Goal: Find specific page/section: Find specific page/section

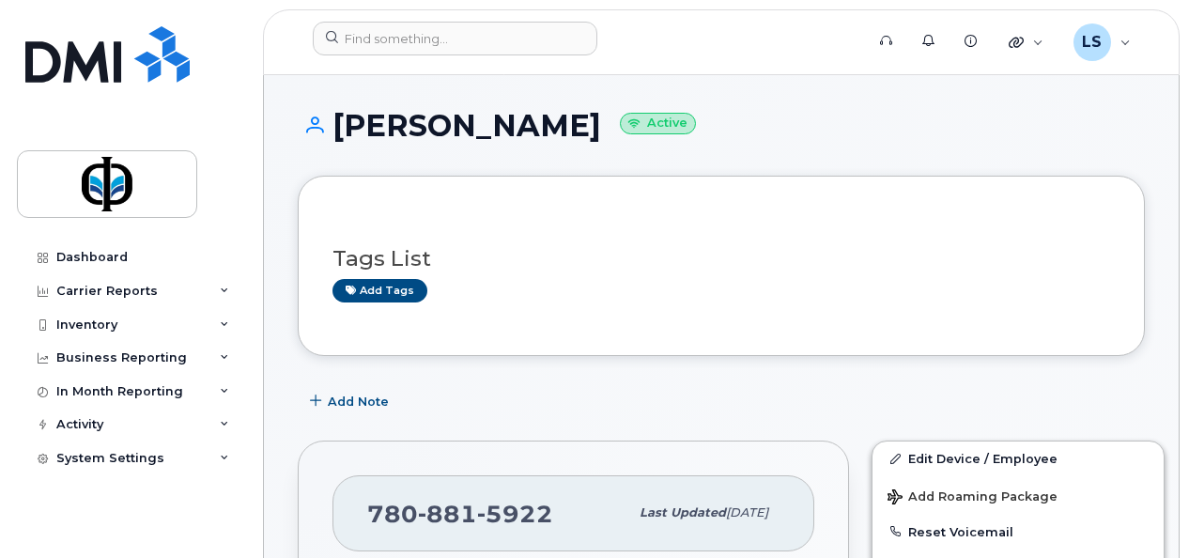
scroll to position [665, 0]
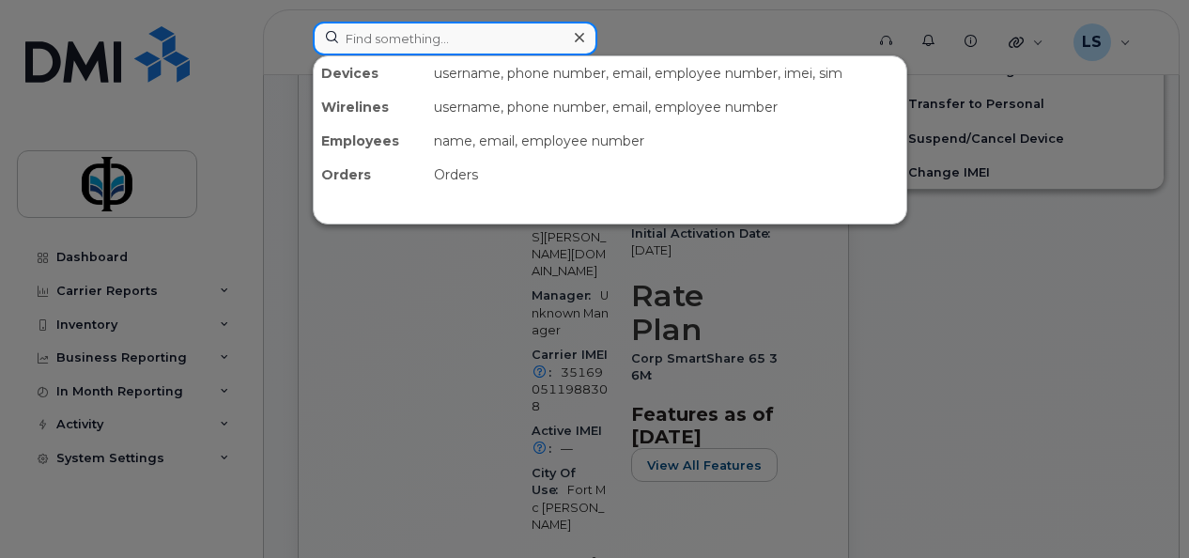
drag, startPoint x: 0, startPoint y: 0, endPoint x: 504, endPoint y: 42, distance: 505.3
click at [504, 42] on input at bounding box center [455, 39] width 285 height 34
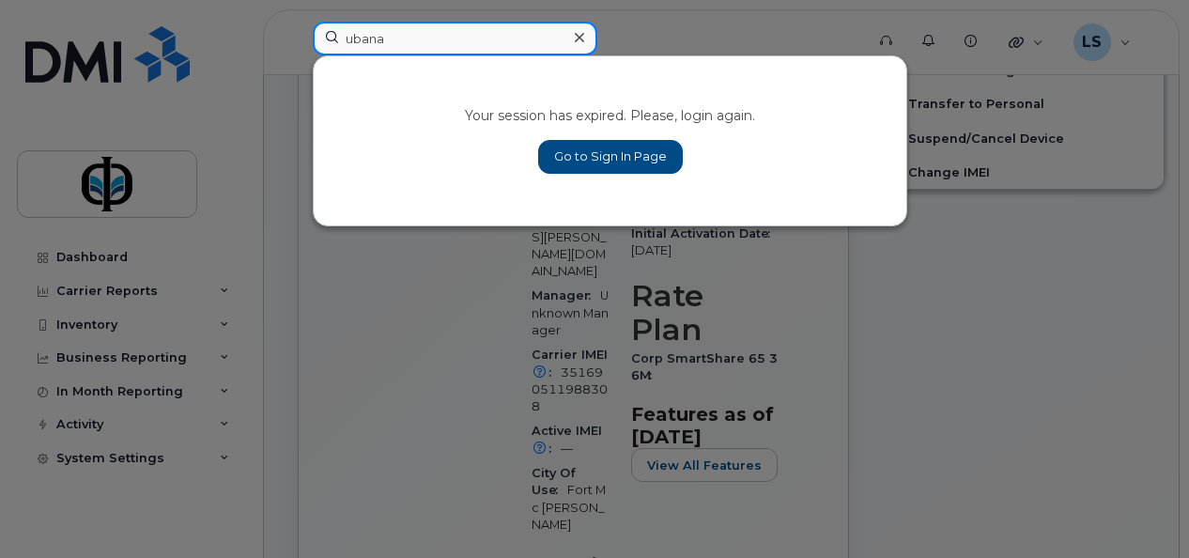
type input "ubana"
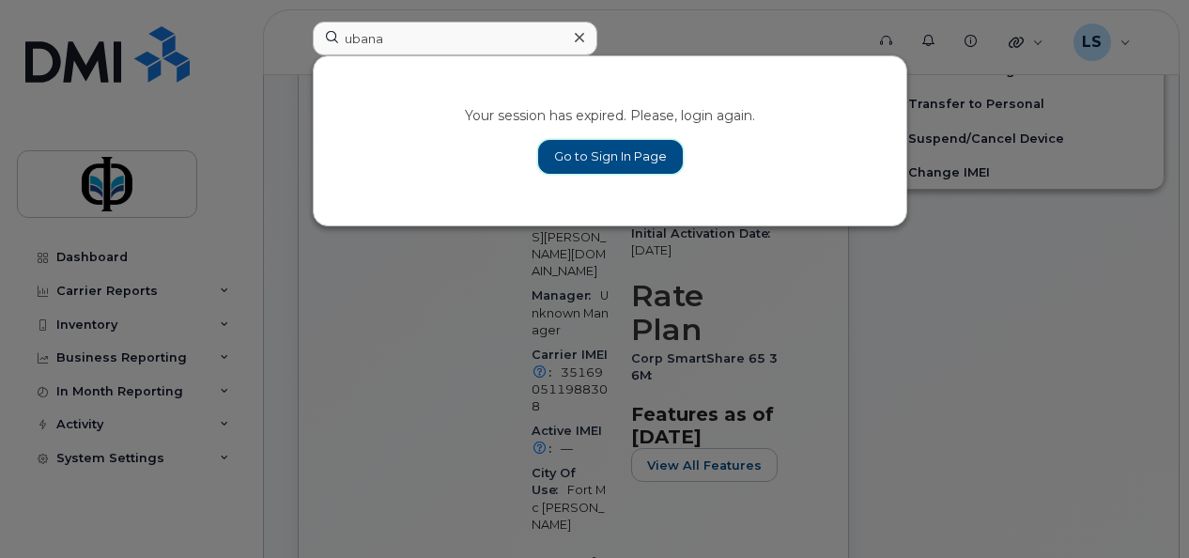
click at [617, 161] on link "Go to Sign In Page" at bounding box center [610, 157] width 145 height 34
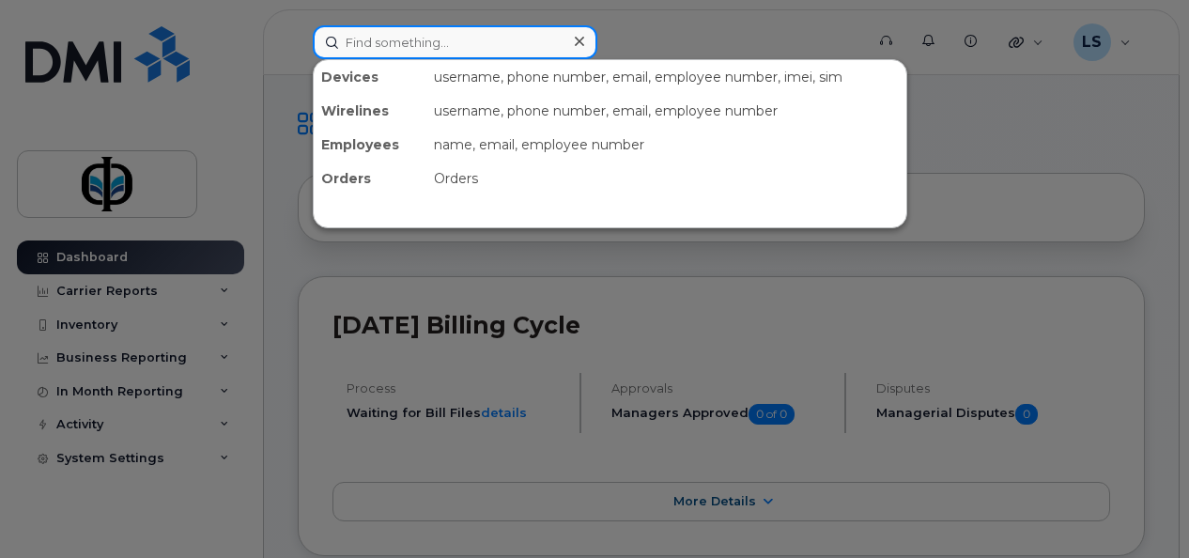
click at [384, 46] on input at bounding box center [455, 42] width 285 height 34
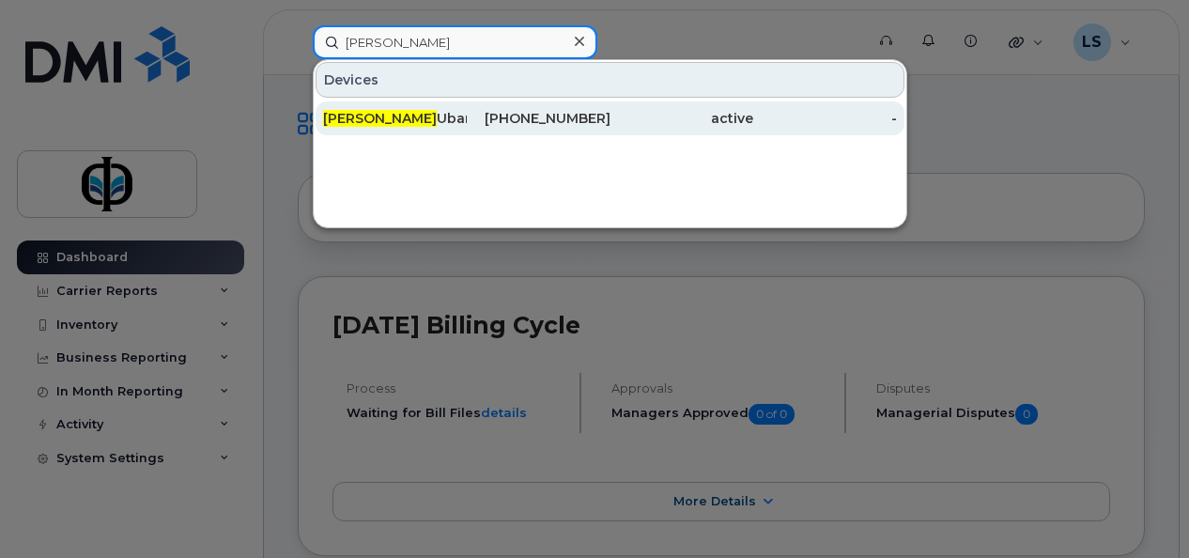
type input "nathaniel"
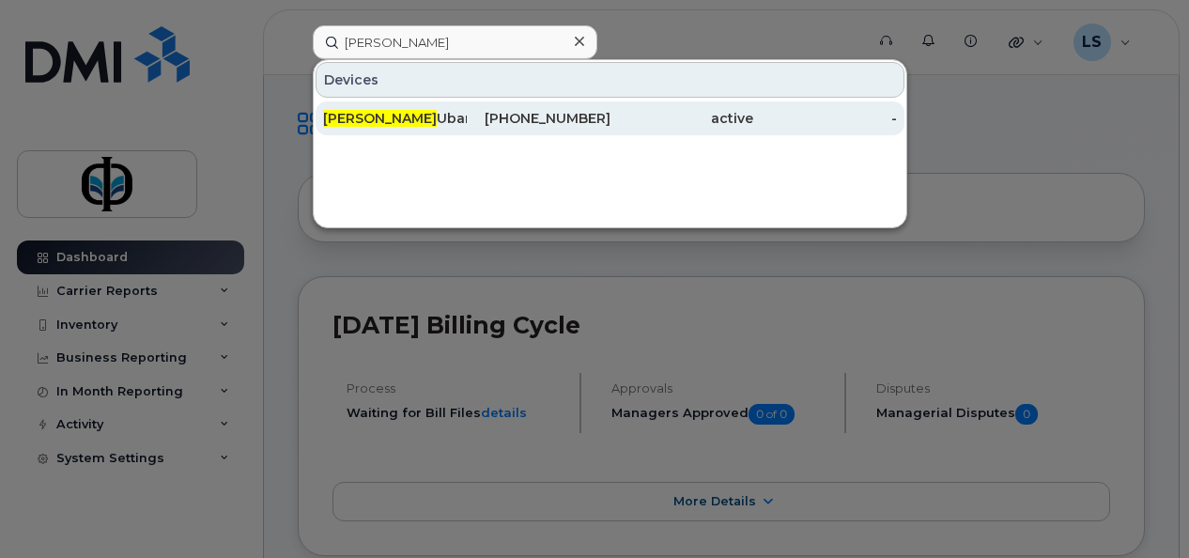
click at [444, 121] on div "Nathaniel Ubana" at bounding box center [395, 118] width 144 height 19
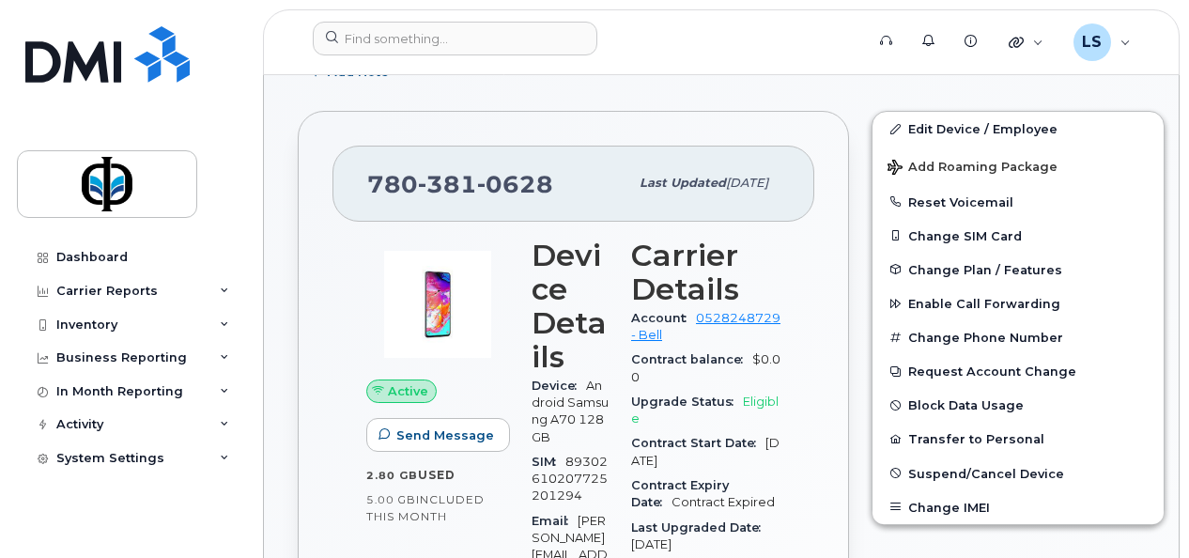
scroll to position [326, 0]
